Goal: Find specific page/section: Find specific page/section

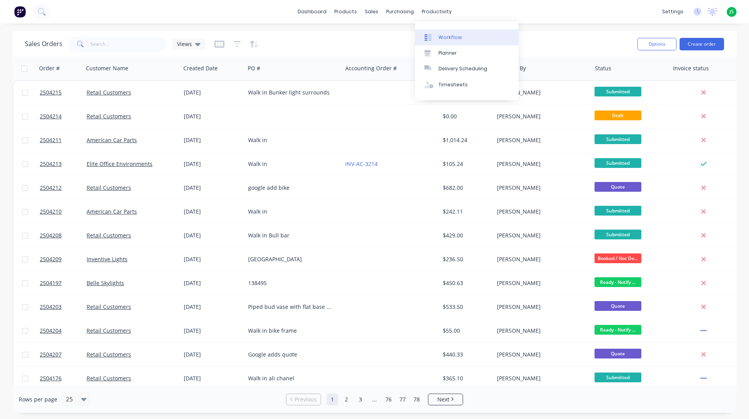
click at [447, 36] on div "Workflow" at bounding box center [450, 37] width 23 height 7
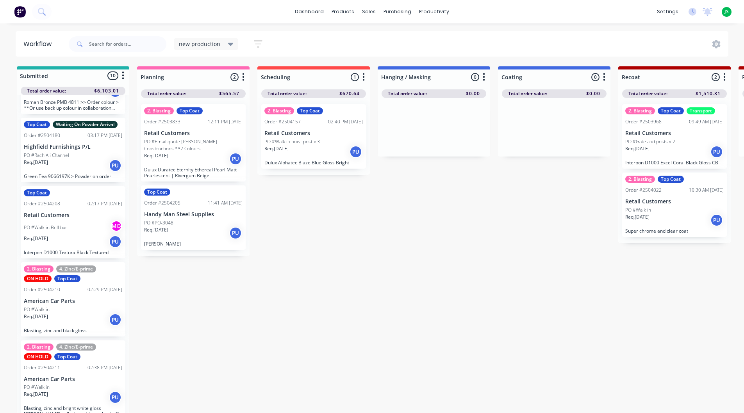
scroll to position [312, 0]
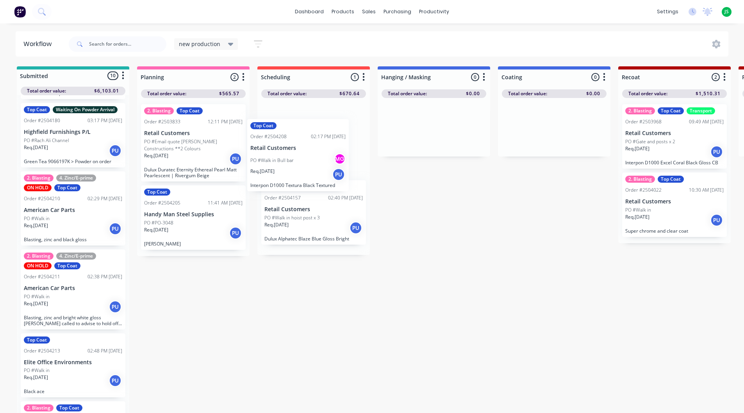
drag, startPoint x: 65, startPoint y: 221, endPoint x: 317, endPoint y: 146, distance: 263.1
drag, startPoint x: 280, startPoint y: 158, endPoint x: 196, endPoint y: 219, distance: 104.3
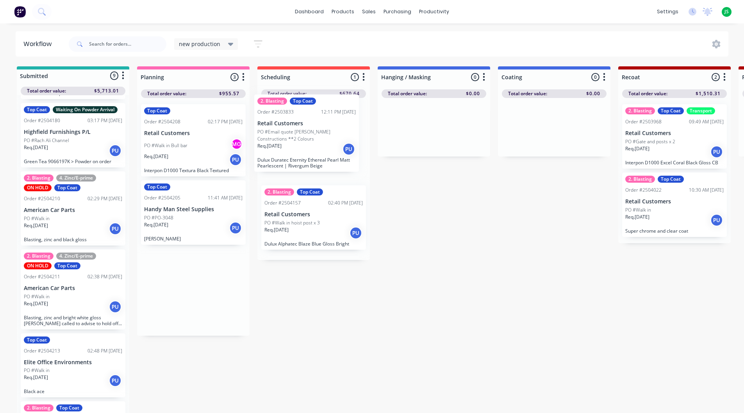
drag, startPoint x: 177, startPoint y: 160, endPoint x: 295, endPoint y: 150, distance: 118.7
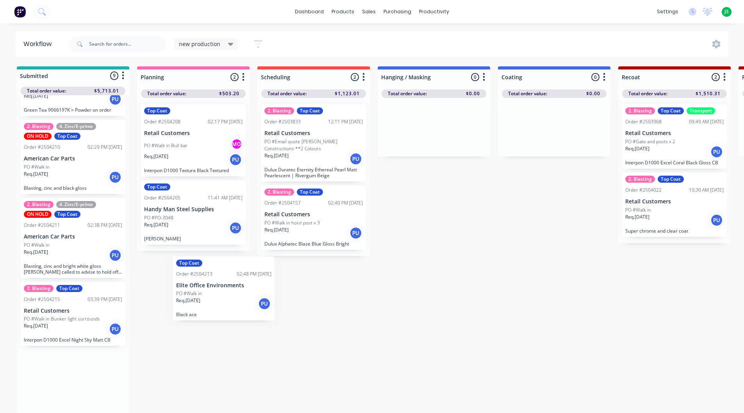
scroll to position [1, 0]
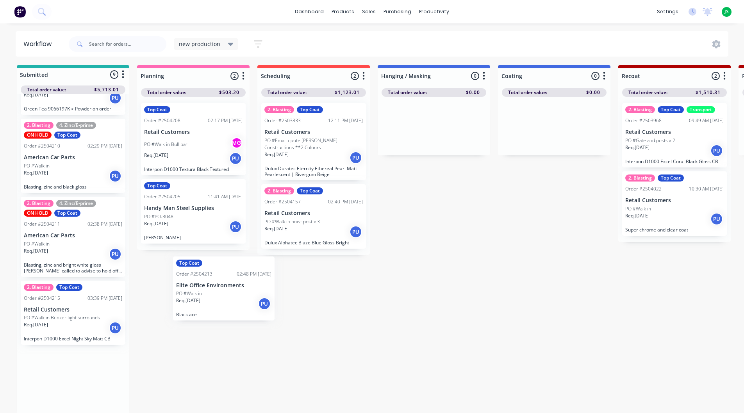
drag, startPoint x: 65, startPoint y: 324, endPoint x: 319, endPoint y: 211, distance: 277.5
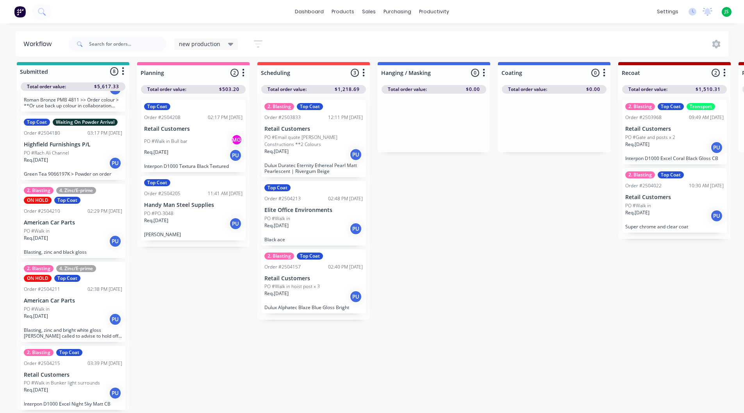
scroll to position [10, 0]
click at [66, 379] on p "PO #Walk in Bunker light surrounds" at bounding box center [62, 382] width 76 height 7
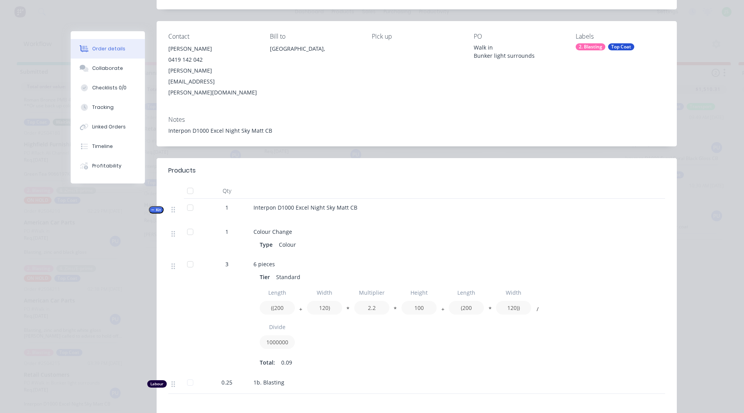
scroll to position [0, 0]
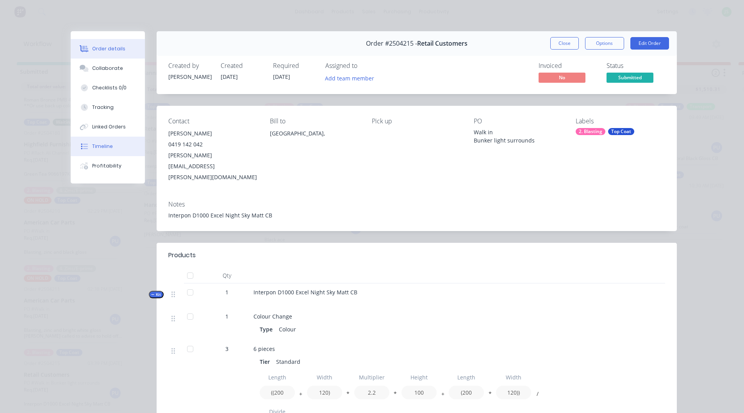
click at [117, 143] on button "Timeline" at bounding box center [108, 147] width 74 height 20
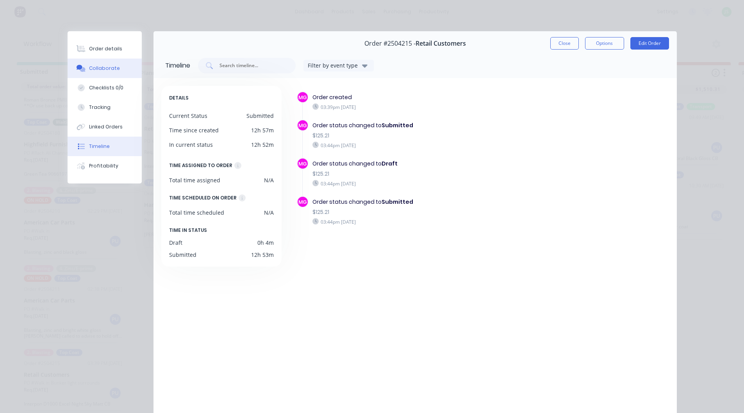
click at [116, 71] on button "Collaborate" at bounding box center [105, 69] width 74 height 20
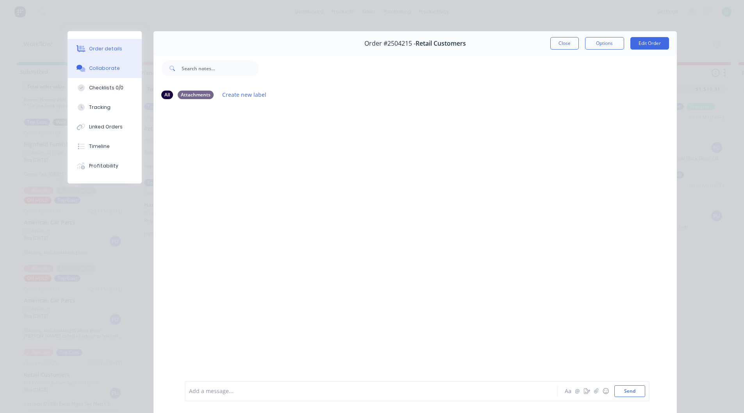
click at [112, 46] on div "Order details" at bounding box center [105, 48] width 33 height 7
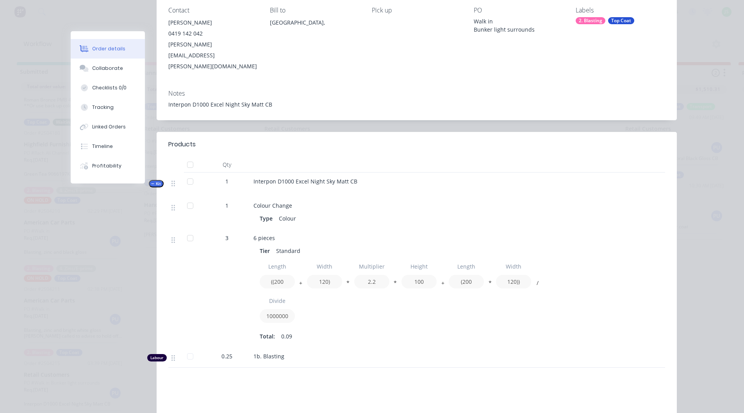
scroll to position [117, 0]
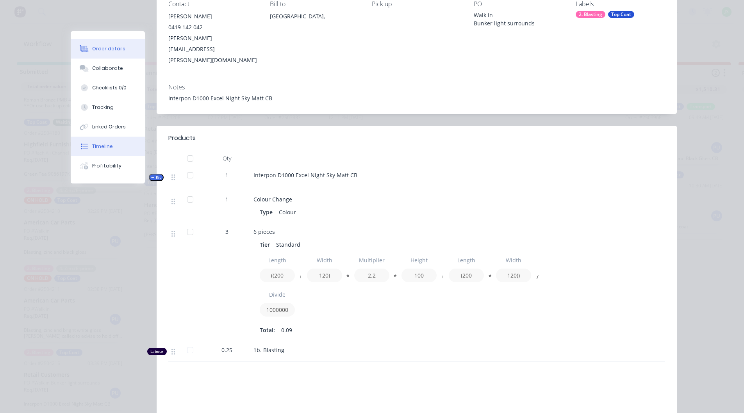
click at [102, 148] on div "Timeline" at bounding box center [102, 146] width 21 height 7
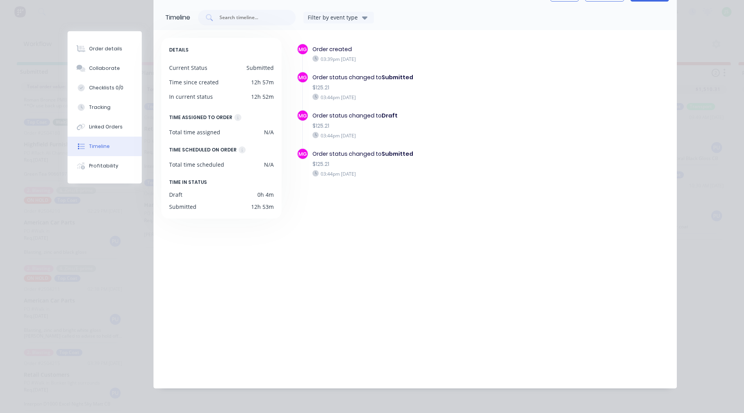
scroll to position [53, 0]
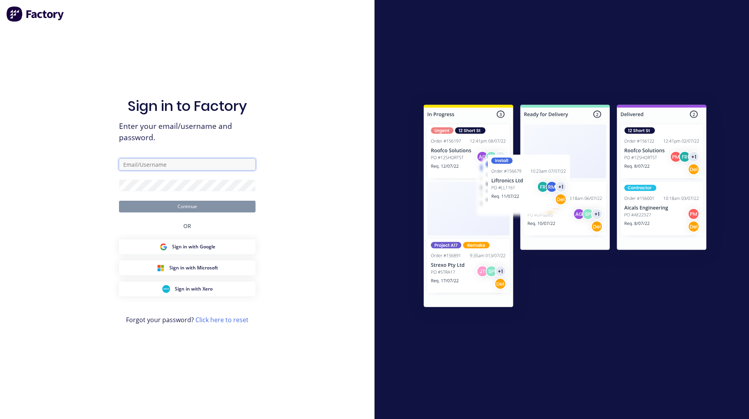
click at [210, 162] on input "text" at bounding box center [187, 164] width 137 height 12
type input "[PERSON_NAME][EMAIL_ADDRESS][DOMAIN_NAME]"
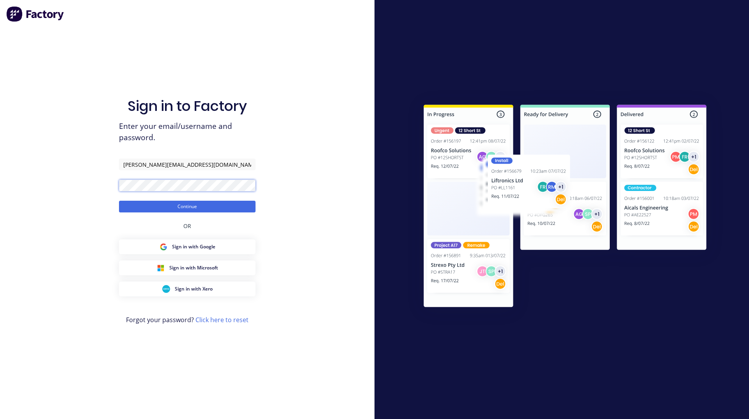
click at [119, 201] on button "Continue" at bounding box center [187, 207] width 137 height 12
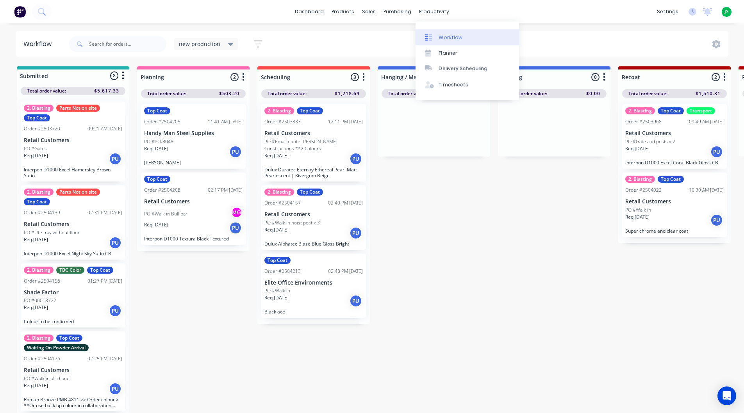
click at [445, 39] on div "Workflow" at bounding box center [450, 37] width 23 height 7
drag, startPoint x: 471, startPoint y: 313, endPoint x: 465, endPoint y: 313, distance: 6.3
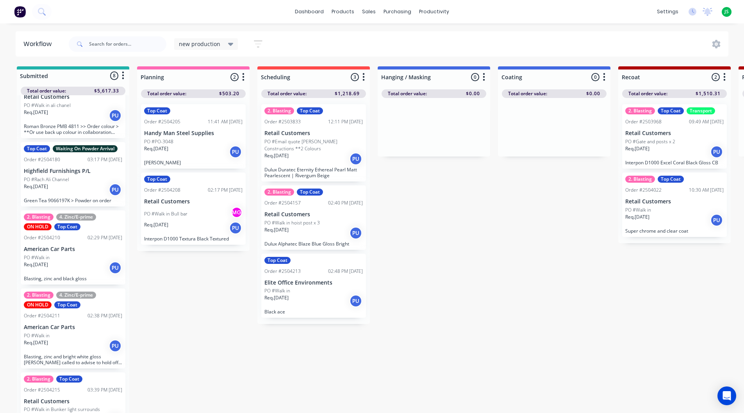
scroll to position [295, 0]
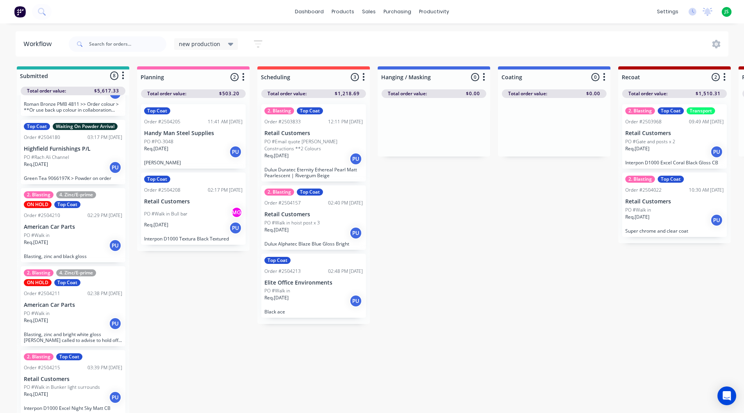
click at [71, 378] on p "Retail Customers" at bounding box center [73, 379] width 98 height 7
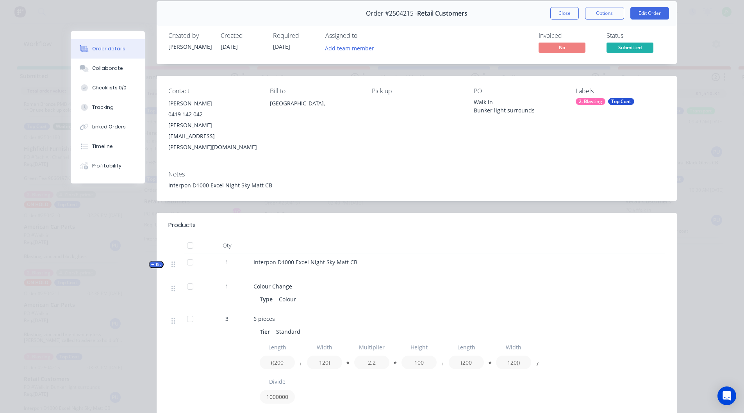
scroll to position [117, 0]
